Goal: Complete application form

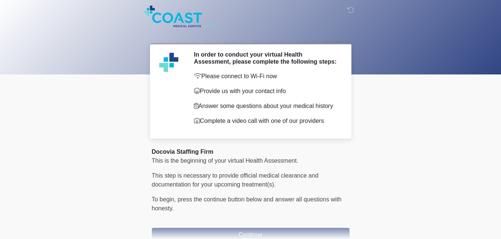
click at [380, 152] on body "‎ ‎ ‎ In order to conduct your virtual Health Assessment, please complete the f…" at bounding box center [250, 119] width 501 height 239
click at [468, 78] on body "‎ ‎ ‎ In order to conduct your virtual Health Assessment, please complete the f…" at bounding box center [250, 119] width 501 height 239
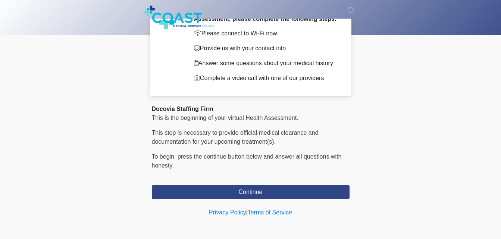
scroll to position [43, 0]
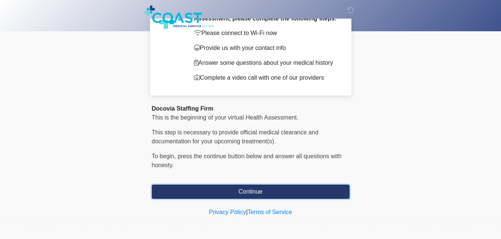
click at [264, 194] on button "Continue" at bounding box center [251, 192] width 198 height 14
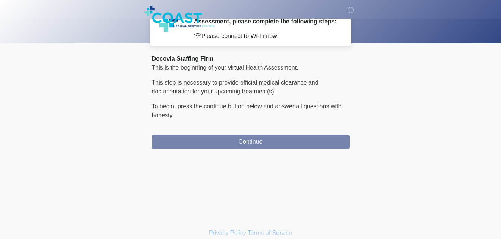
scroll to position [0, 0]
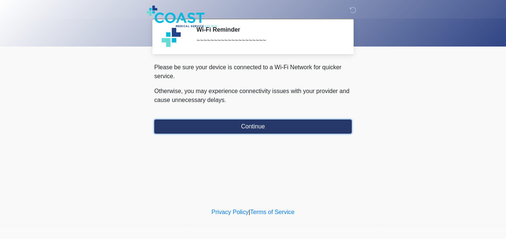
click at [261, 127] on button "Continue" at bounding box center [253, 127] width 198 height 14
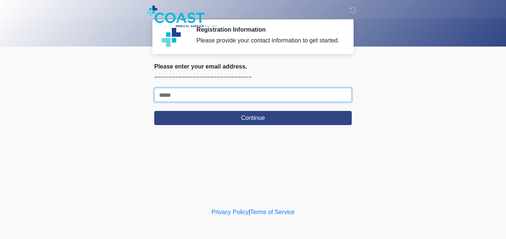
click at [199, 98] on input "Where should we email your response?" at bounding box center [253, 95] width 198 height 14
type input "**********"
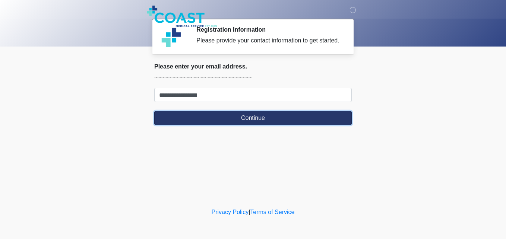
click at [212, 123] on button "Continue" at bounding box center [253, 118] width 198 height 14
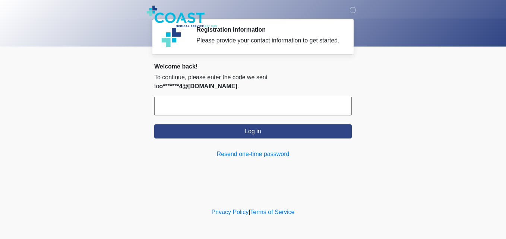
click at [225, 97] on input "text" at bounding box center [253, 106] width 198 height 19
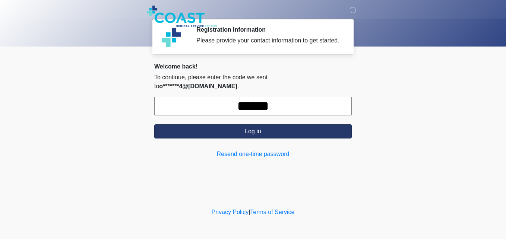
type input "******"
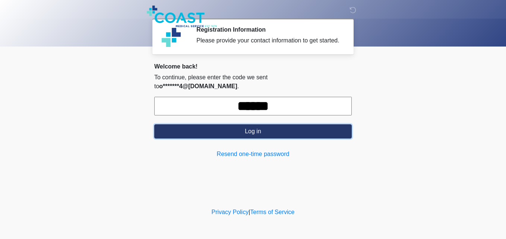
click at [243, 126] on button "Log in" at bounding box center [253, 132] width 198 height 14
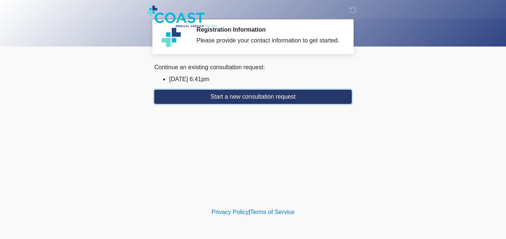
click at [260, 100] on button "Start a new consultation request" at bounding box center [253, 97] width 198 height 14
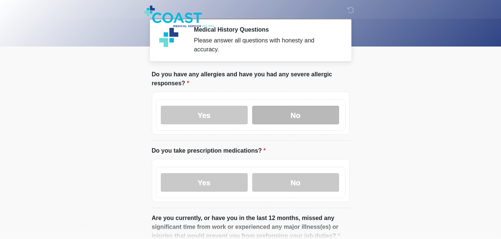
click at [286, 106] on label "No" at bounding box center [295, 115] width 87 height 19
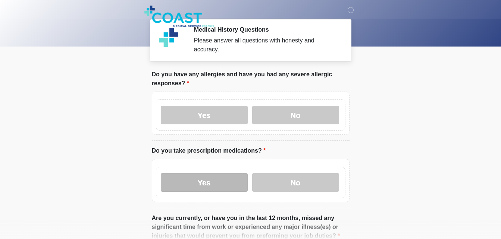
click at [218, 177] on label "Yes" at bounding box center [204, 182] width 87 height 19
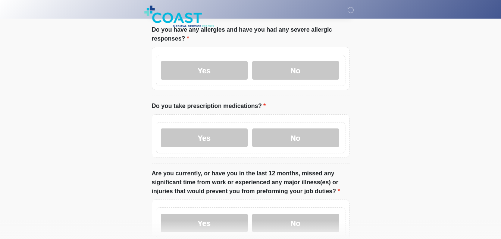
scroll to position [89, 0]
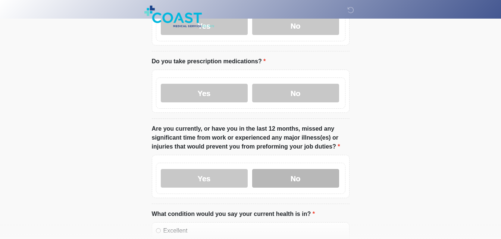
click at [293, 172] on label "No" at bounding box center [295, 178] width 87 height 19
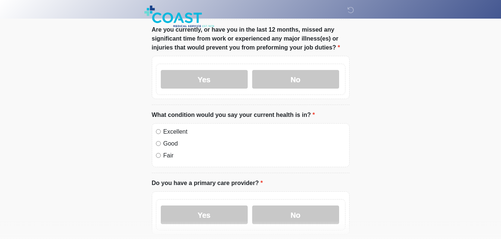
scroll to position [194, 0]
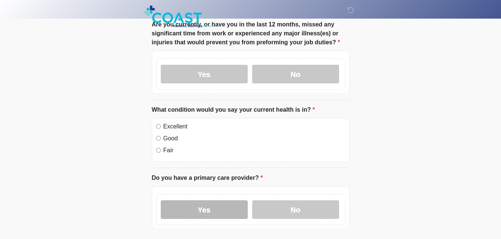
click at [221, 201] on label "Yes" at bounding box center [204, 210] width 87 height 19
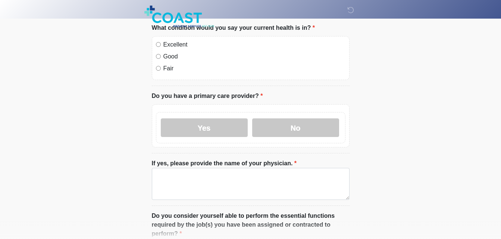
scroll to position [283, 0]
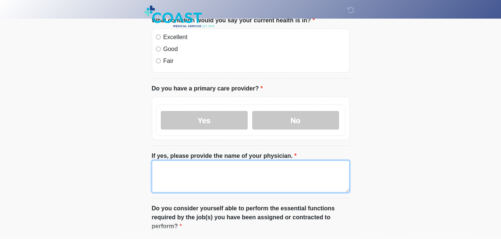
click at [222, 178] on textarea "If yes, please provide the name of your physician." at bounding box center [251, 177] width 198 height 32
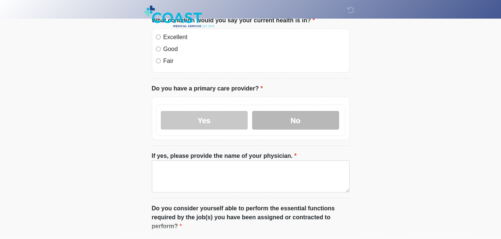
click at [296, 119] on label "No" at bounding box center [295, 120] width 87 height 19
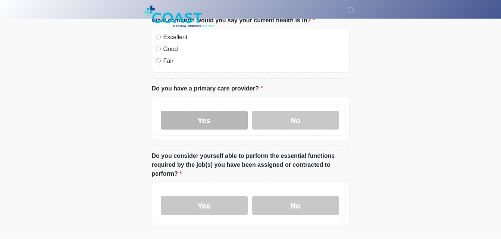
click at [219, 120] on label "Yes" at bounding box center [204, 120] width 87 height 19
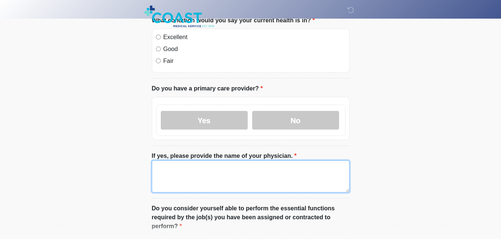
click at [210, 163] on textarea "If yes, please provide the name of your physician." at bounding box center [251, 177] width 198 height 32
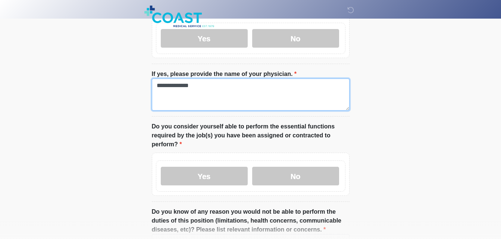
scroll to position [373, 0]
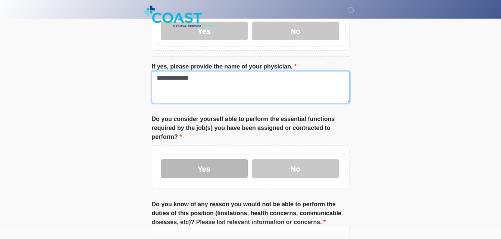
type textarea "**********"
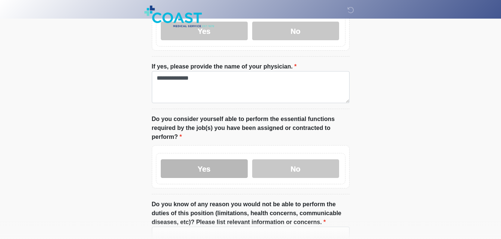
click at [219, 165] on label "Yes" at bounding box center [204, 169] width 87 height 19
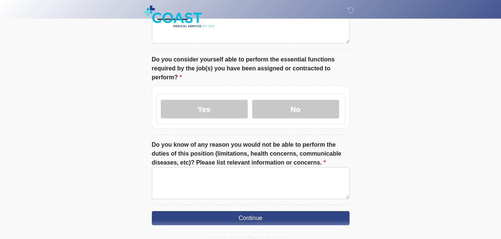
scroll to position [452, 0]
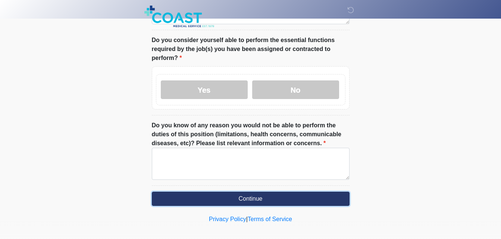
click at [285, 192] on button "Continue" at bounding box center [251, 199] width 198 height 14
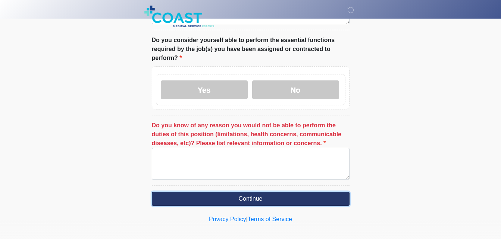
click at [271, 194] on button "Continue" at bounding box center [251, 199] width 198 height 14
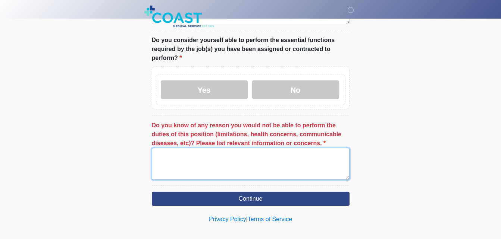
click at [194, 148] on textarea "Do you know of any reason you would not be able to perform the duties of this p…" at bounding box center [251, 164] width 198 height 32
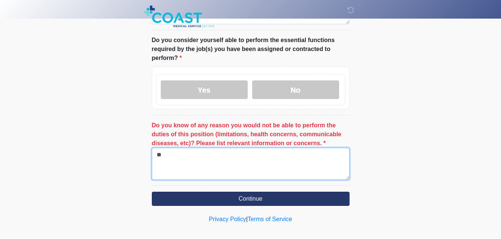
type textarea "**"
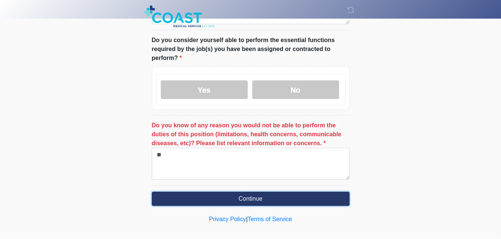
click at [222, 192] on button "Continue" at bounding box center [251, 199] width 198 height 14
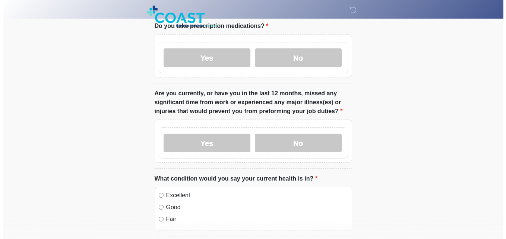
scroll to position [0, 0]
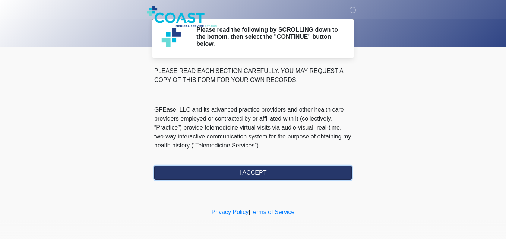
click at [260, 173] on button "I ACCEPT" at bounding box center [253, 173] width 198 height 14
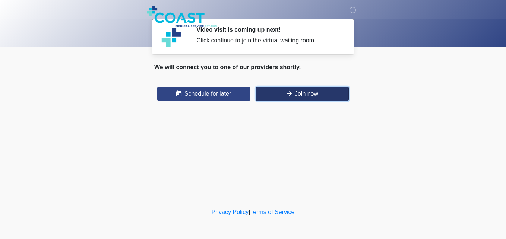
click at [298, 95] on button "Join now" at bounding box center [302, 94] width 93 height 14
